Goal: Navigation & Orientation: Find specific page/section

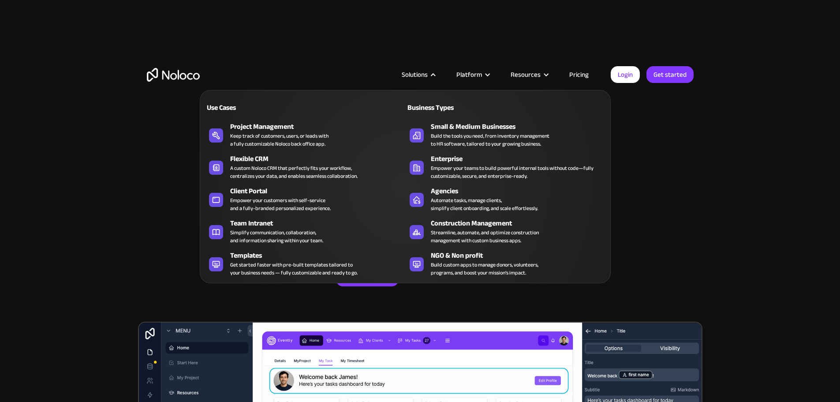
click at [434, 132] on div "Small & Medium Businesses" at bounding box center [520, 126] width 179 height 11
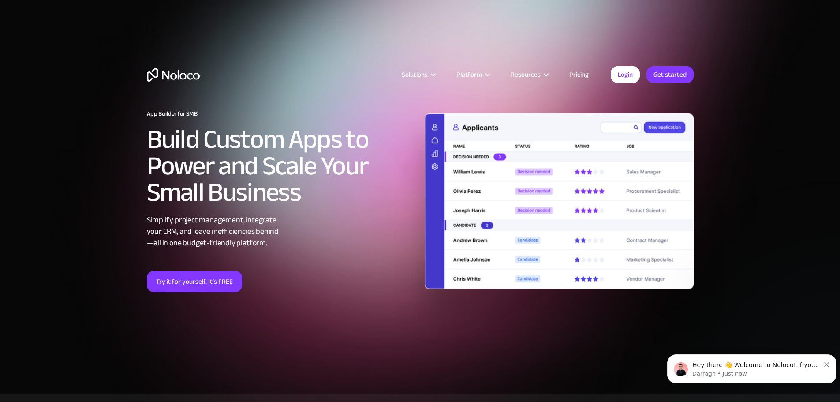
click at [186, 73] on img "home" at bounding box center [173, 75] width 53 height 14
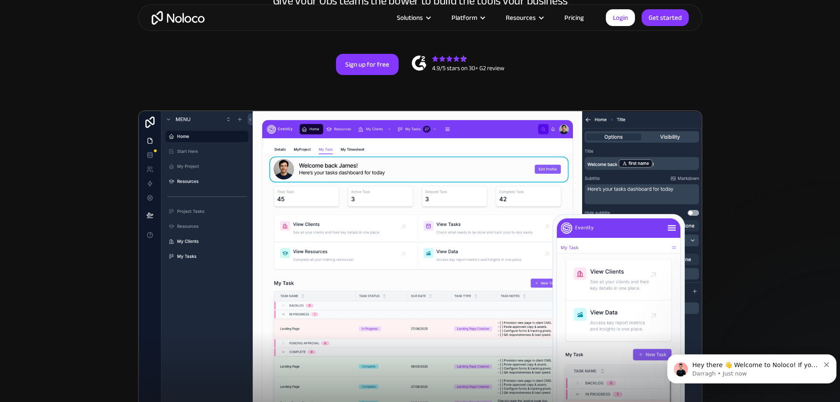
scroll to position [221, 0]
